Goal: Transaction & Acquisition: Purchase product/service

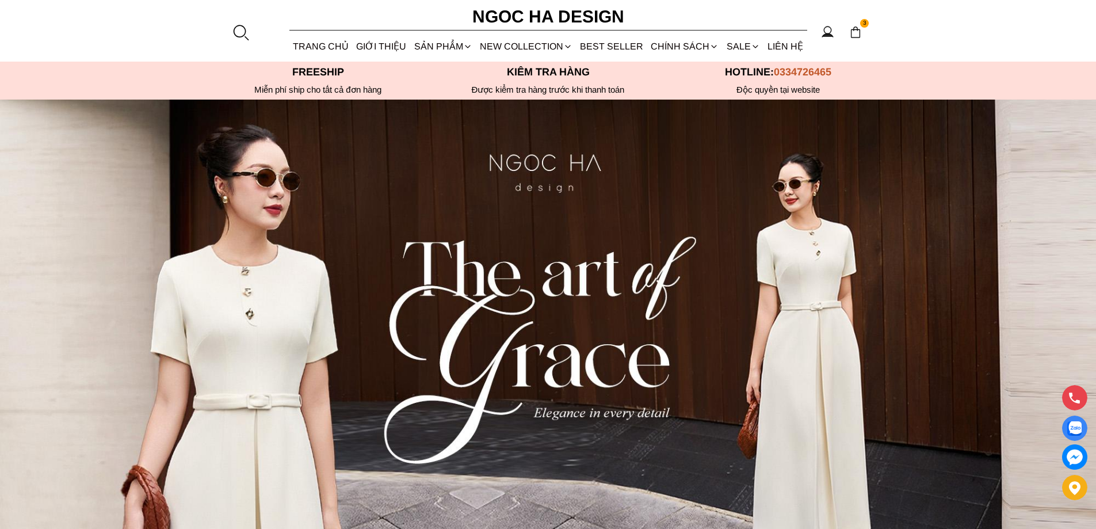
click at [243, 24] on div at bounding box center [240, 32] width 17 height 17
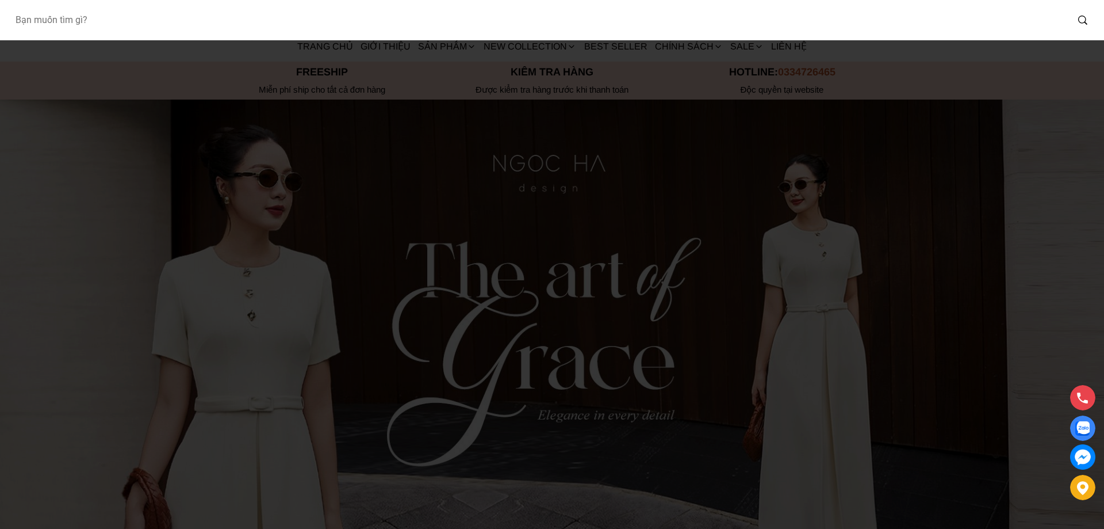
click at [190, 22] on input "Input search Bạn muốn tìm gì?" at bounding box center [537, 20] width 1062 height 26
type input "BJ142"
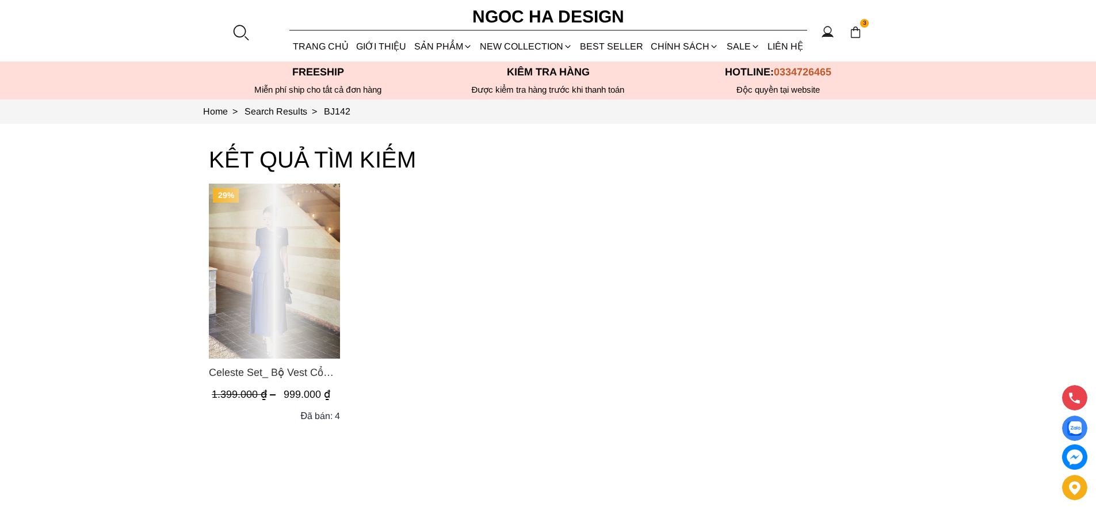
click at [282, 237] on div "Product image - Celeste Set_ Bộ Vest Cổ Tròn Chân Váy Nhún Xòe Màu Xanh Bò BJ142" at bounding box center [274, 270] width 131 height 175
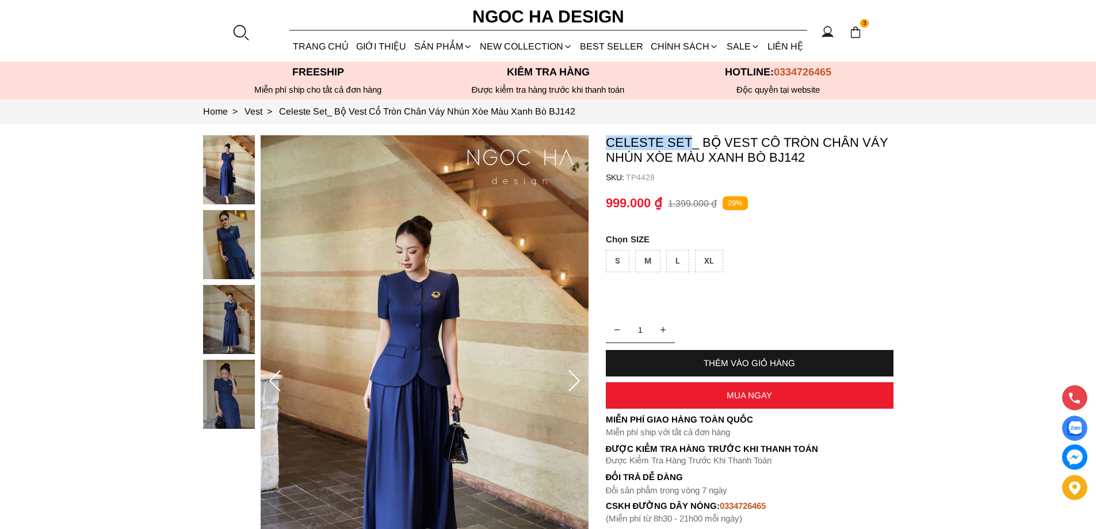
copy p "Celeste Set"
drag, startPoint x: 690, startPoint y: 140, endPoint x: 606, endPoint y: 144, distance: 84.0
click at [606, 144] on p "Celeste Set_ Bộ Vest Cổ Tròn Chân Váy Nhún Xòe Màu Xanh Bò BJ142" at bounding box center [750, 150] width 288 height 30
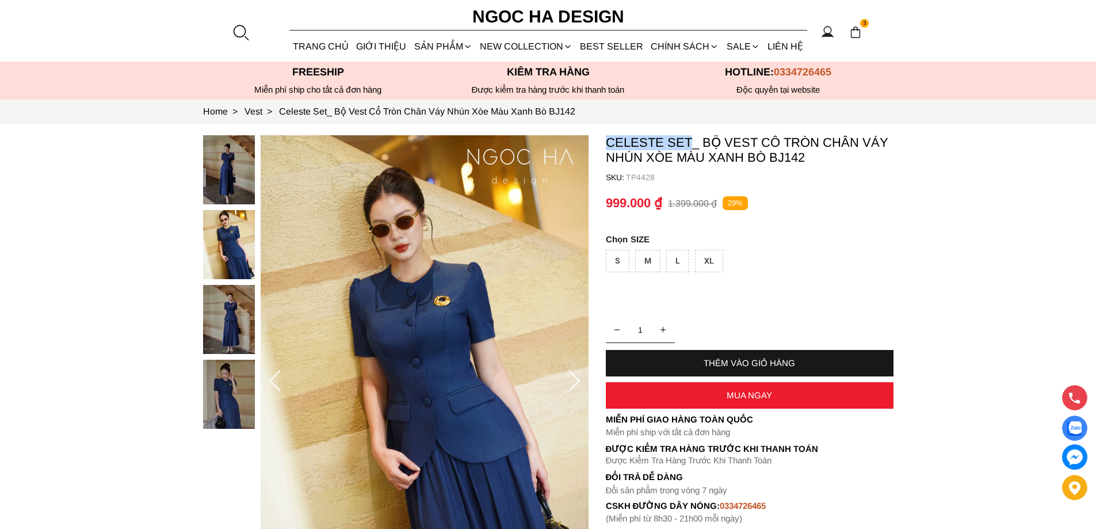
copy p "Celeste Set"
